Goal: Task Accomplishment & Management: Manage account settings

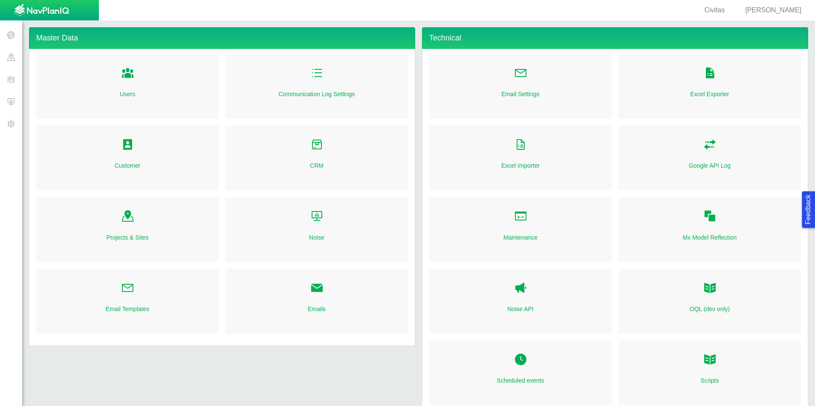
click at [793, 13] on span "[PERSON_NAME]" at bounding box center [773, 9] width 56 height 7
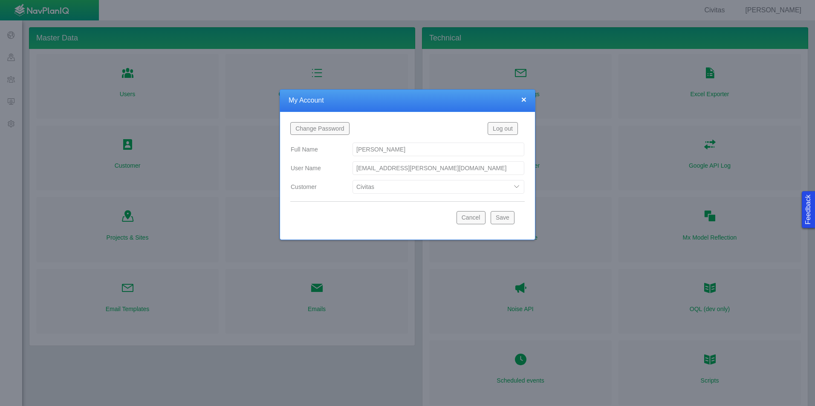
click at [464, 188] on select "Bison Blue Green Solutions Chevron Civitas Koloma Oxy PDC/Chevron Prairie OC Re…" at bounding box center [438, 187] width 172 height 14
click at [352, 180] on select "Bison Blue Green Solutions Chevron Civitas Koloma Oxy PDC/Chevron Prairie OC Re…" at bounding box center [438, 187] width 172 height 14
select select "42784196460033009"
click at [509, 220] on button "Save" at bounding box center [502, 217] width 24 height 13
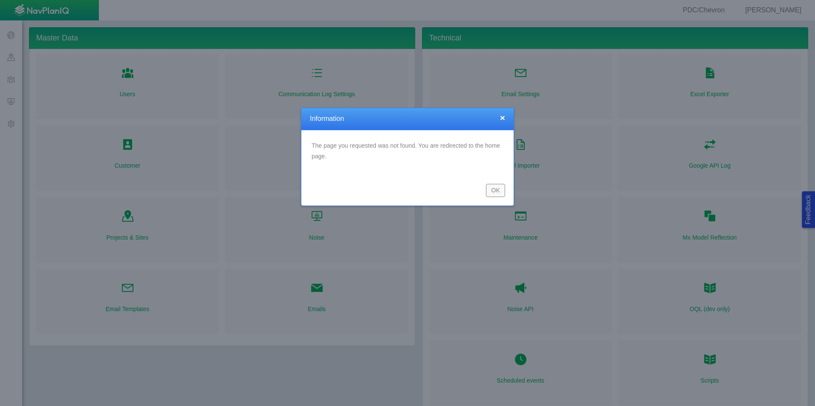
click at [501, 188] on button "OK" at bounding box center [495, 190] width 19 height 13
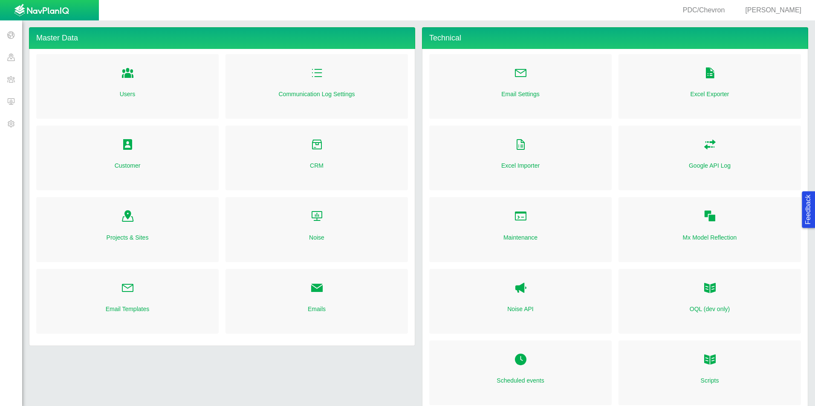
click at [14, 107] on span at bounding box center [11, 101] width 22 height 22
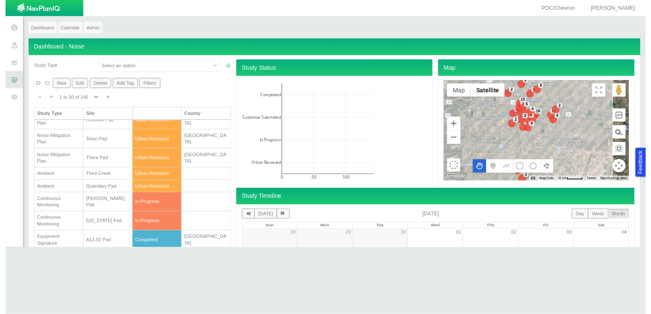
scroll to position [85, 0]
